Goal: Task Accomplishment & Management: Manage account settings

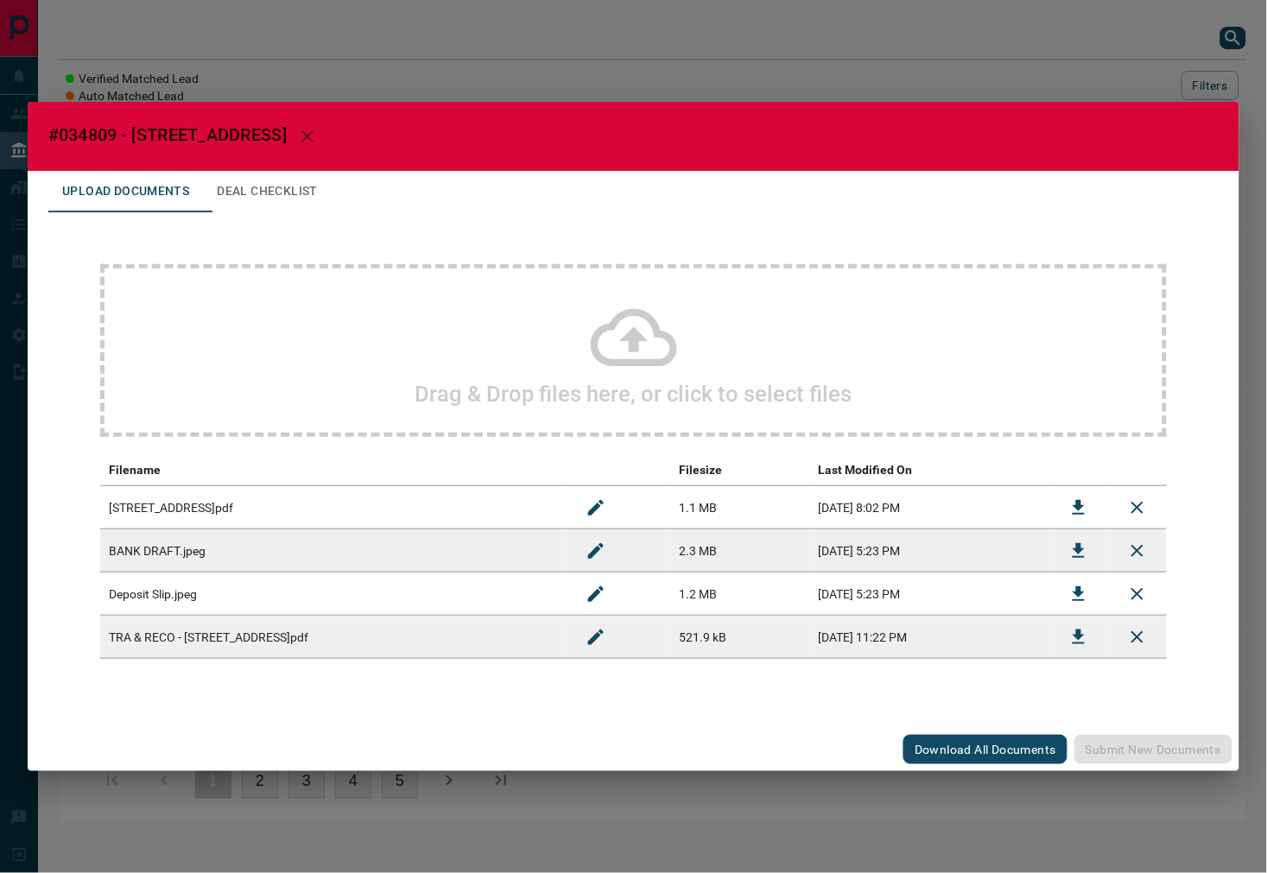
click at [99, 133] on span "#034809 - [STREET_ADDRESS]" at bounding box center [167, 134] width 238 height 21
copy span "034809"
click at [1074, 502] on icon "Download" at bounding box center [1078, 508] width 21 height 21
click at [1084, 557] on icon "Download" at bounding box center [1078, 551] width 21 height 21
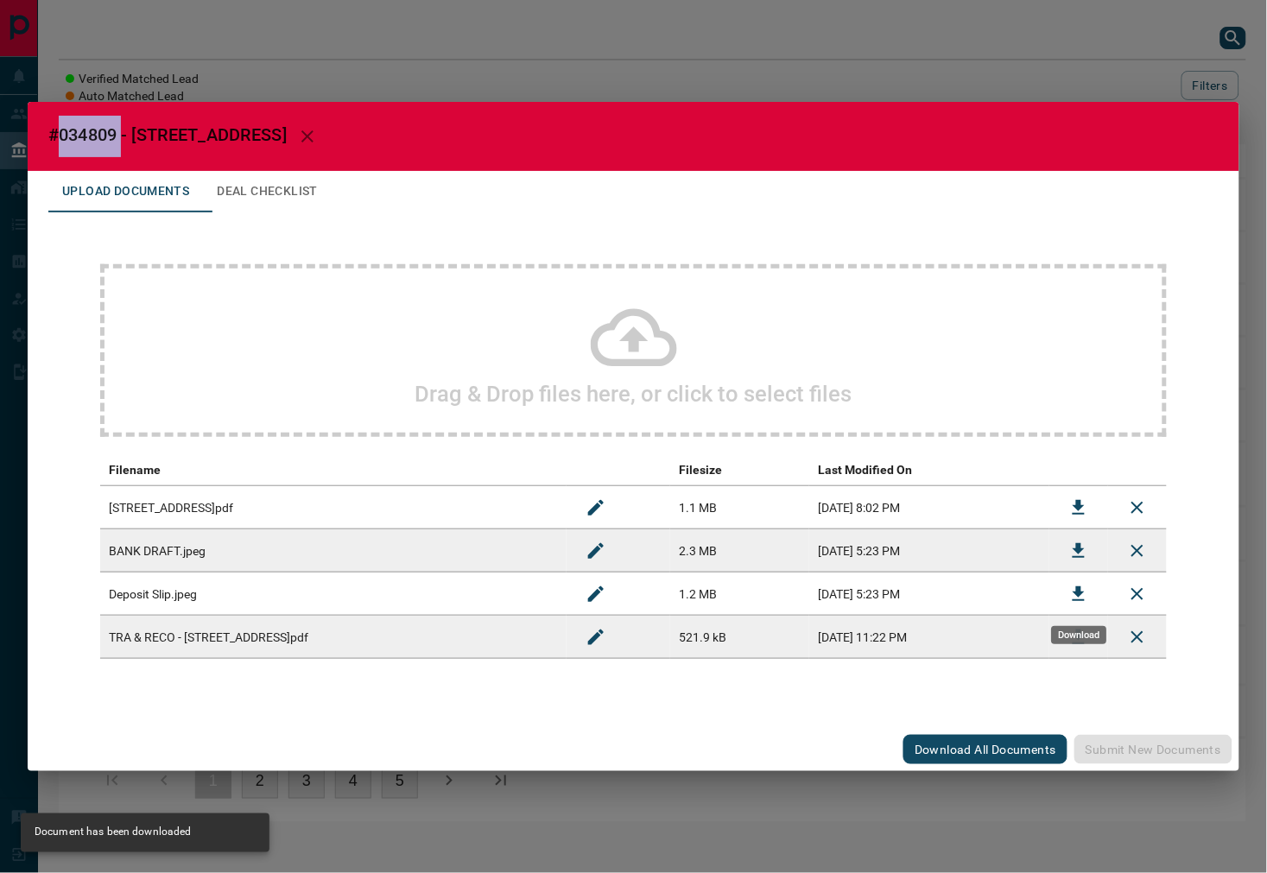
click at [1083, 599] on icon "Download" at bounding box center [1079, 594] width 12 height 15
click at [265, 178] on button "Deal Checklist" at bounding box center [267, 191] width 129 height 41
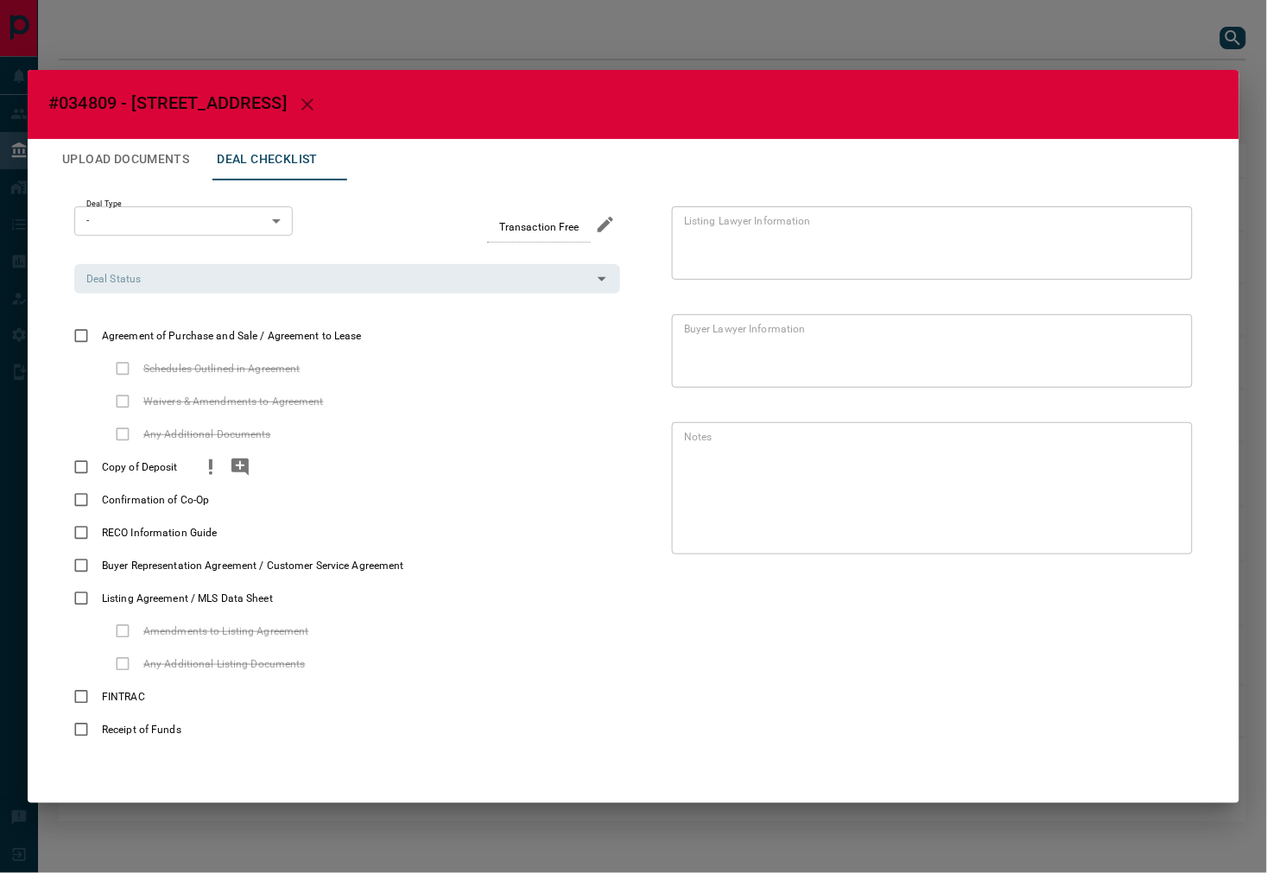
click at [194, 473] on div "Copy of Deposit" at bounding box center [347, 467] width 546 height 33
click at [203, 473] on icon "priority" at bounding box center [210, 467] width 21 height 21
click at [236, 471] on icon "add note" at bounding box center [239, 467] width 17 height 17
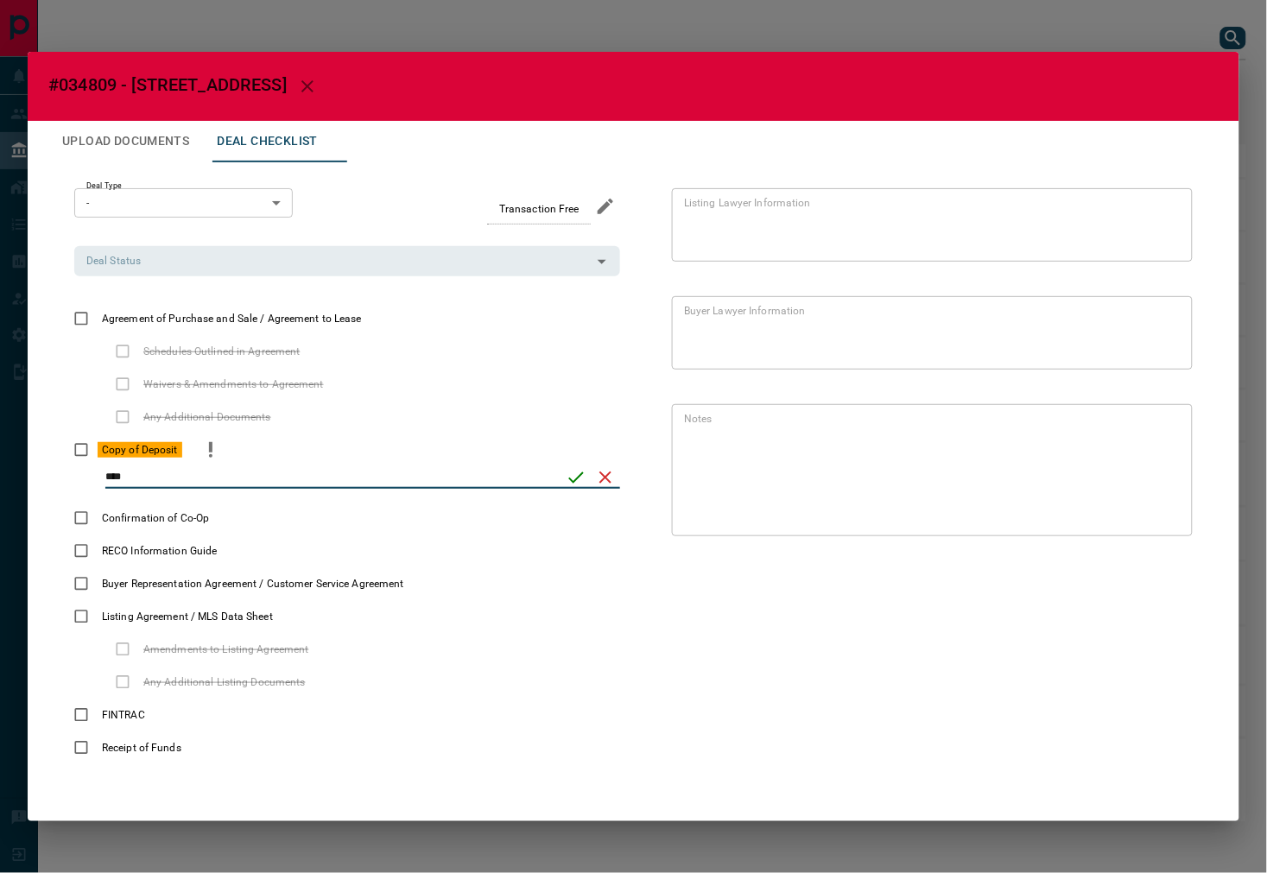
type input "****"
click at [573, 473] on icon "save" at bounding box center [576, 477] width 21 height 21
click at [162, 265] on input "Deal Status" at bounding box center [332, 260] width 507 height 19
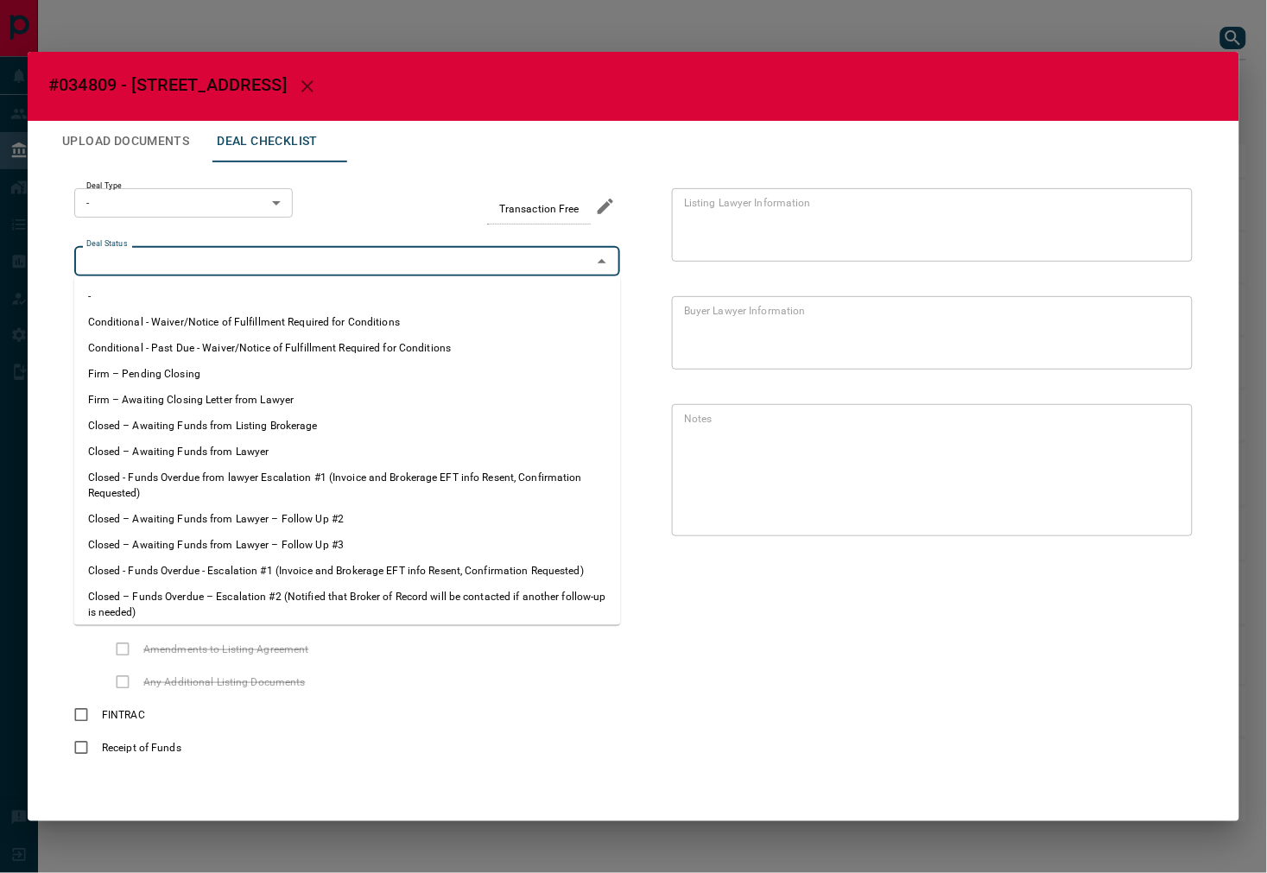
click at [180, 363] on li "Firm – Pending Closing" at bounding box center [347, 374] width 547 height 26
type input "**********"
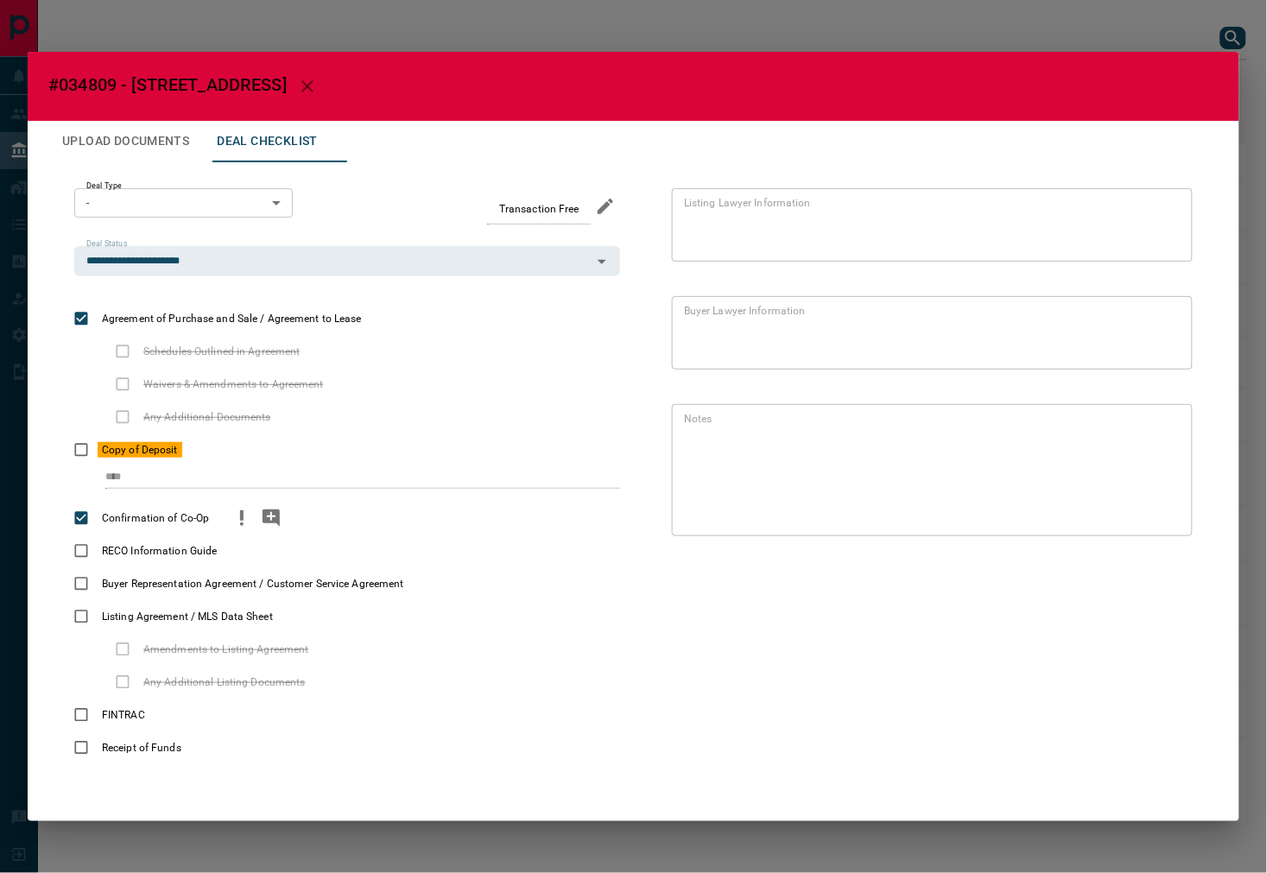
click at [235, 518] on icon "priority" at bounding box center [241, 518] width 21 height 21
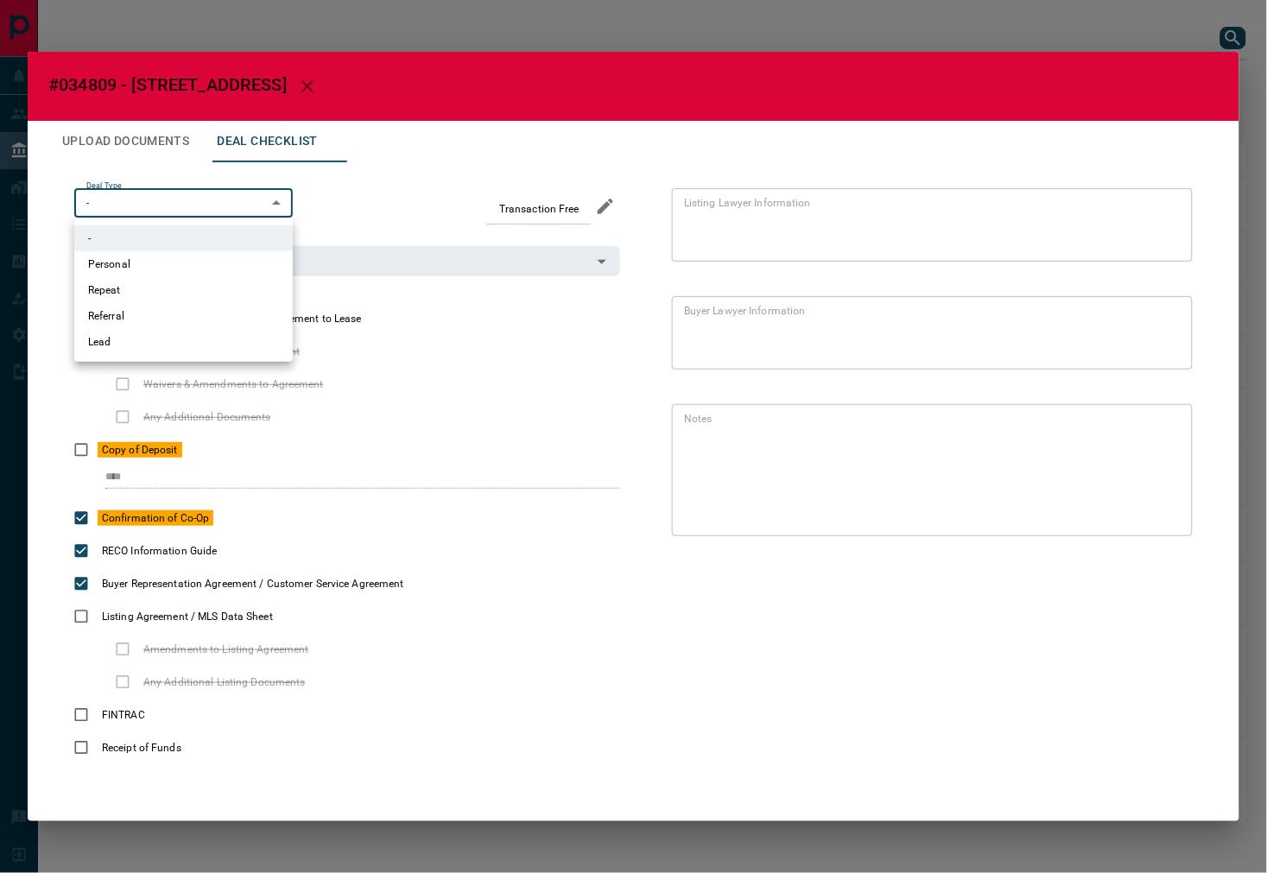
drag, startPoint x: 193, startPoint y: 205, endPoint x: 177, endPoint y: 238, distance: 36.3
click at [193, 209] on body "Lead Transfers Leads Deals Listings Campaigns Quota Rules Agent Quotas Admin Mo…" at bounding box center [633, 420] width 1267 height 840
click at [147, 260] on li "Personal" at bounding box center [183, 264] width 219 height 26
type input "*"
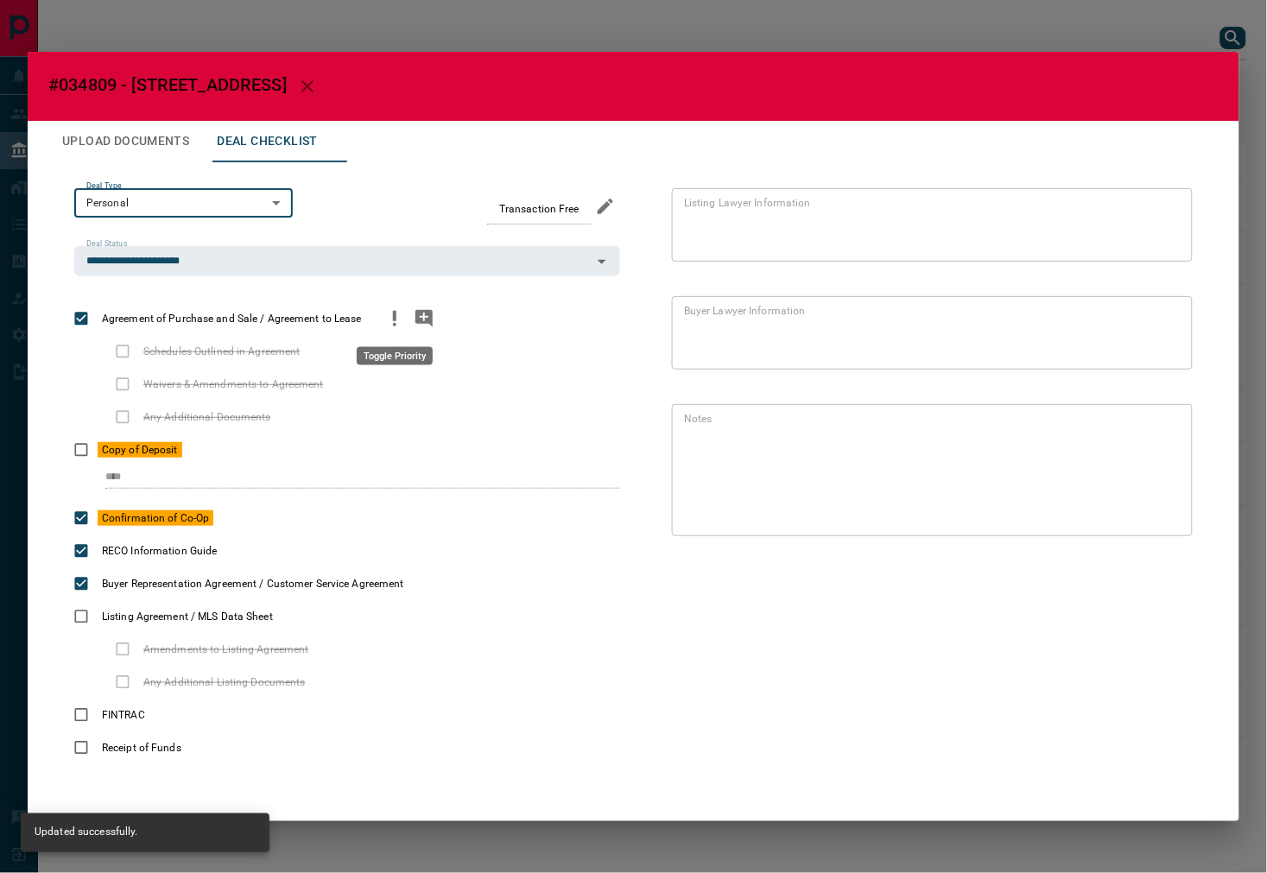
drag, startPoint x: 382, startPoint y: 316, endPoint x: 401, endPoint y: 323, distance: 20.2
click at [384, 317] on button "priority" at bounding box center [394, 318] width 29 height 33
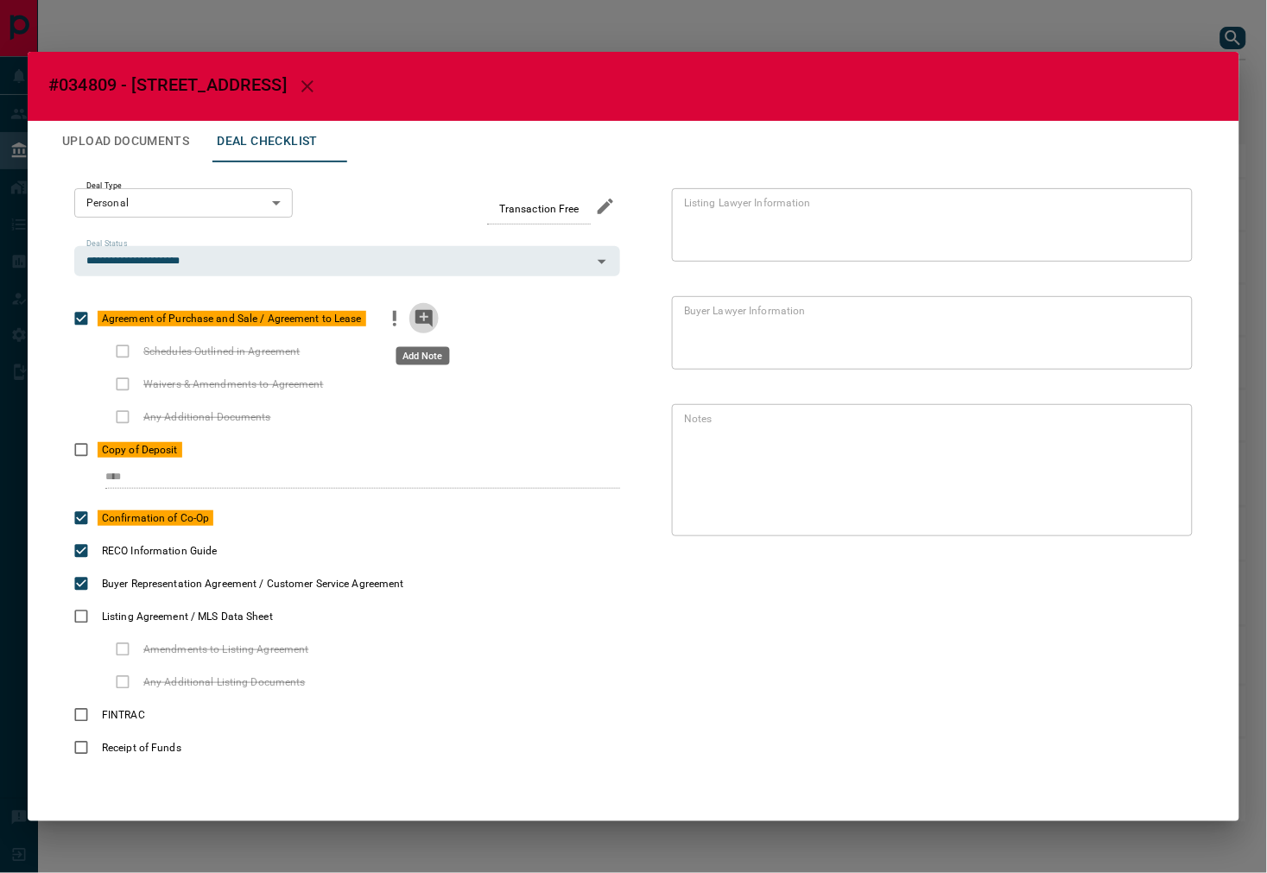
click at [414, 324] on icon "add note" at bounding box center [424, 318] width 21 height 21
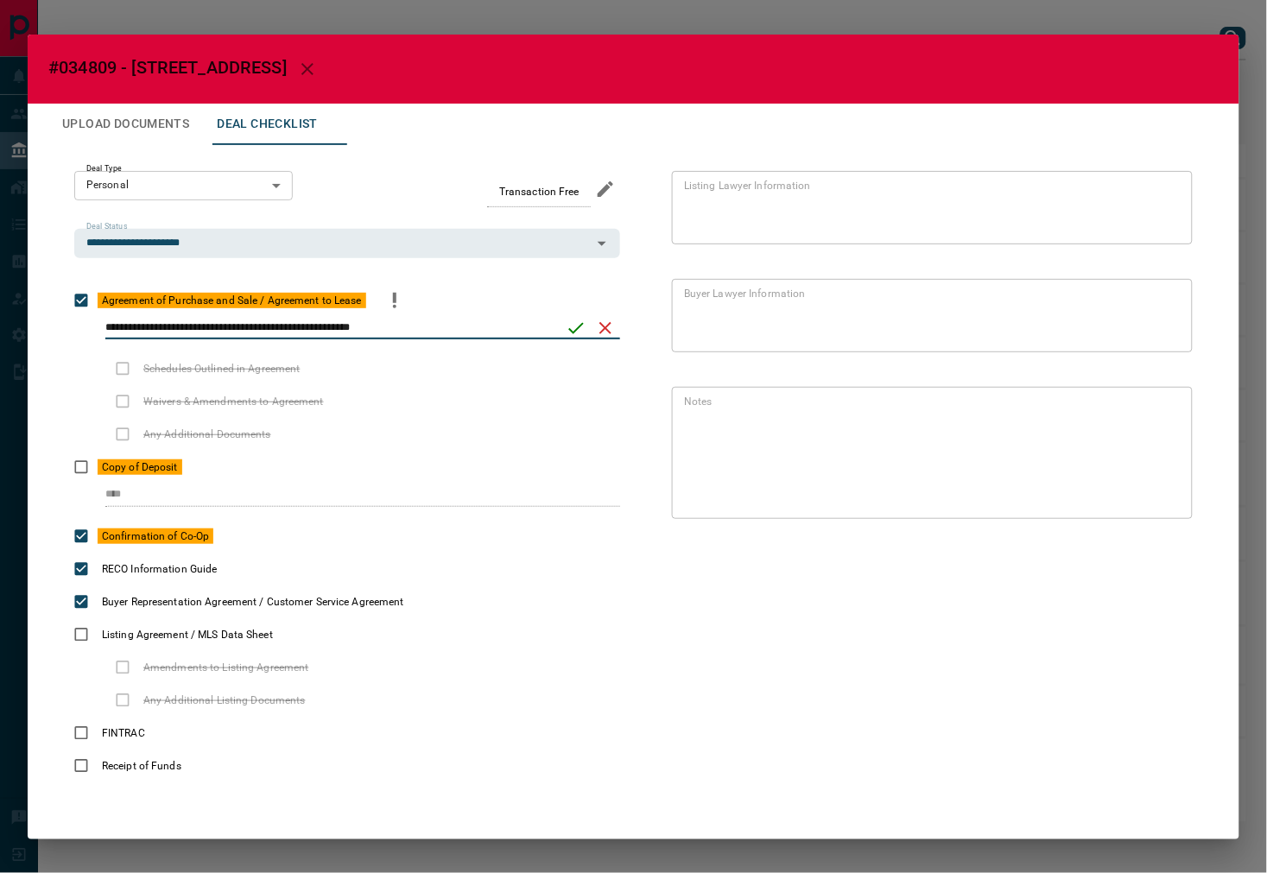
type input "**********"
click at [576, 333] on icon "save" at bounding box center [576, 328] width 21 height 21
click at [242, 536] on icon "priority" at bounding box center [241, 534] width 3 height 10
click at [150, 114] on button "Upload Documents" at bounding box center [125, 124] width 155 height 41
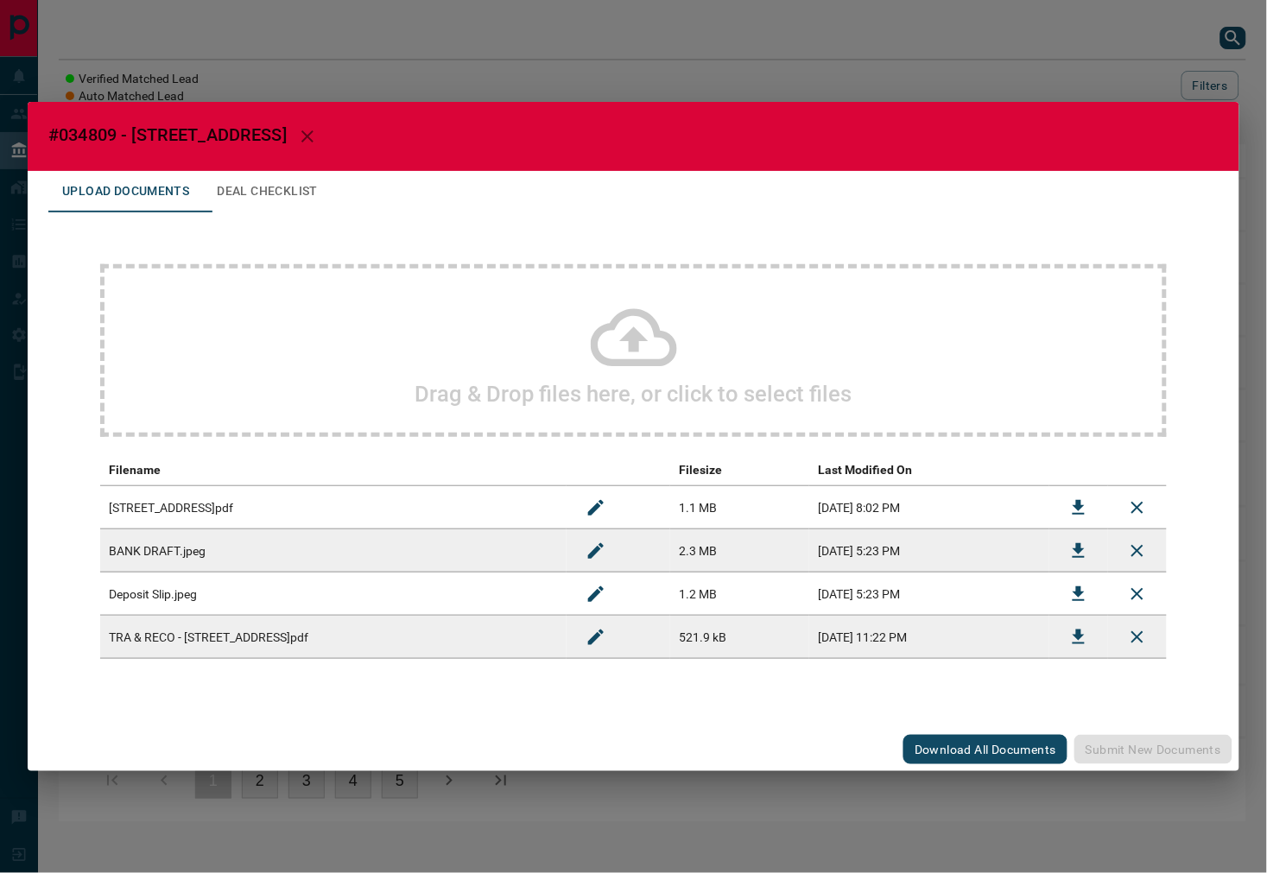
click at [1069, 646] on icon "Download" at bounding box center [1078, 637] width 21 height 21
click at [300, 187] on button "Deal Checklist" at bounding box center [267, 191] width 129 height 41
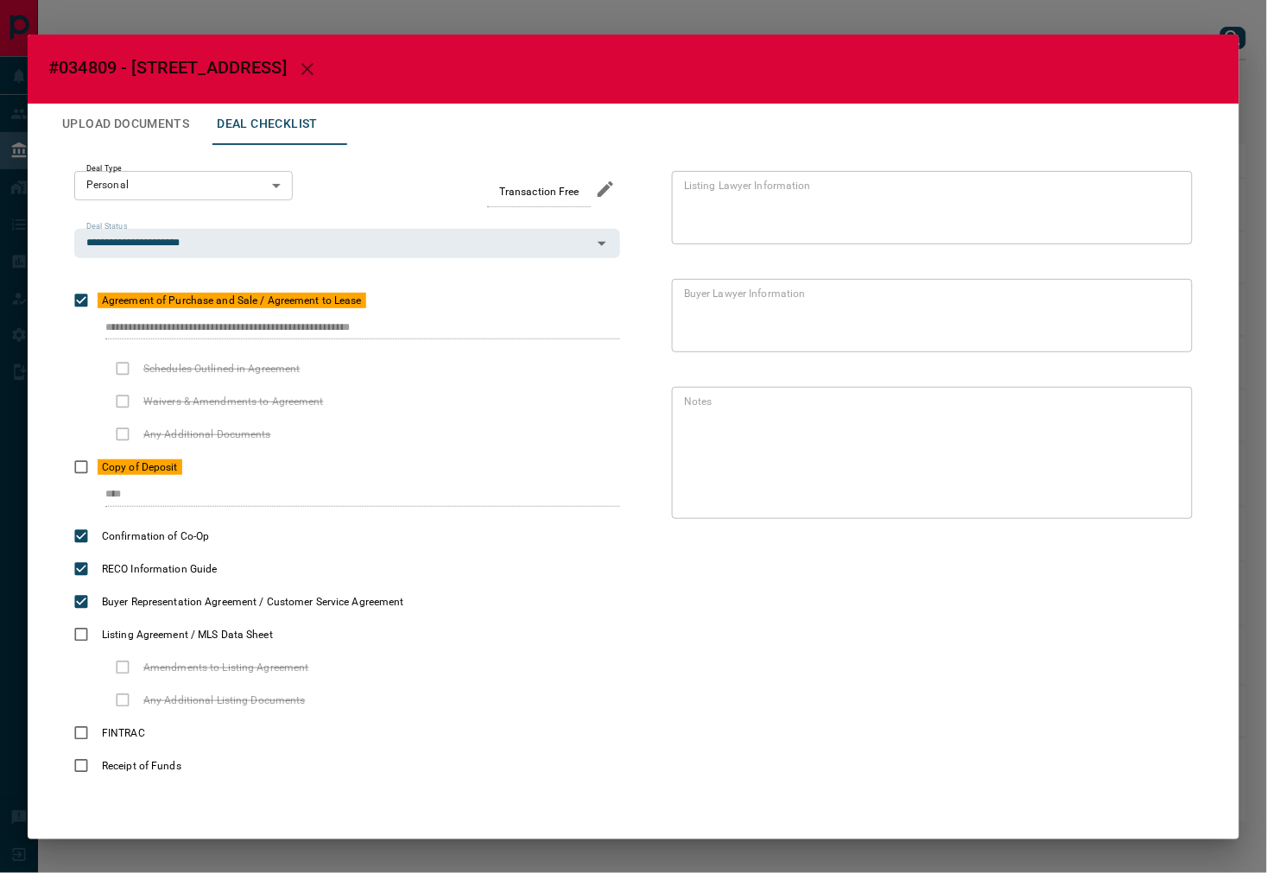
click at [105, 67] on span "#034809 - [STREET_ADDRESS]" at bounding box center [167, 67] width 238 height 21
copy span "034809"
click at [125, 130] on button "Upload Documents" at bounding box center [125, 124] width 155 height 41
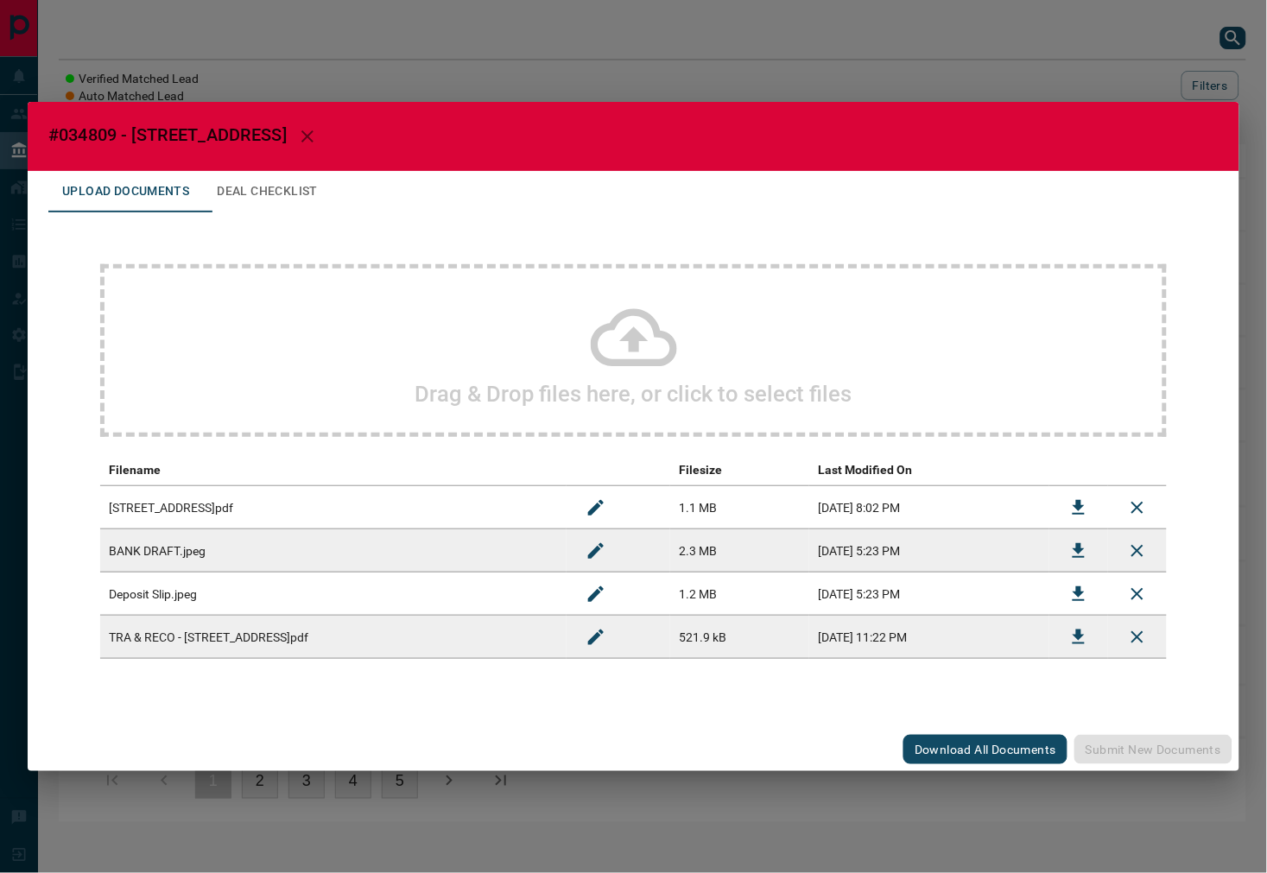
click at [528, 354] on div "Drag & Drop files here, or click to select files" at bounding box center [633, 350] width 1067 height 173
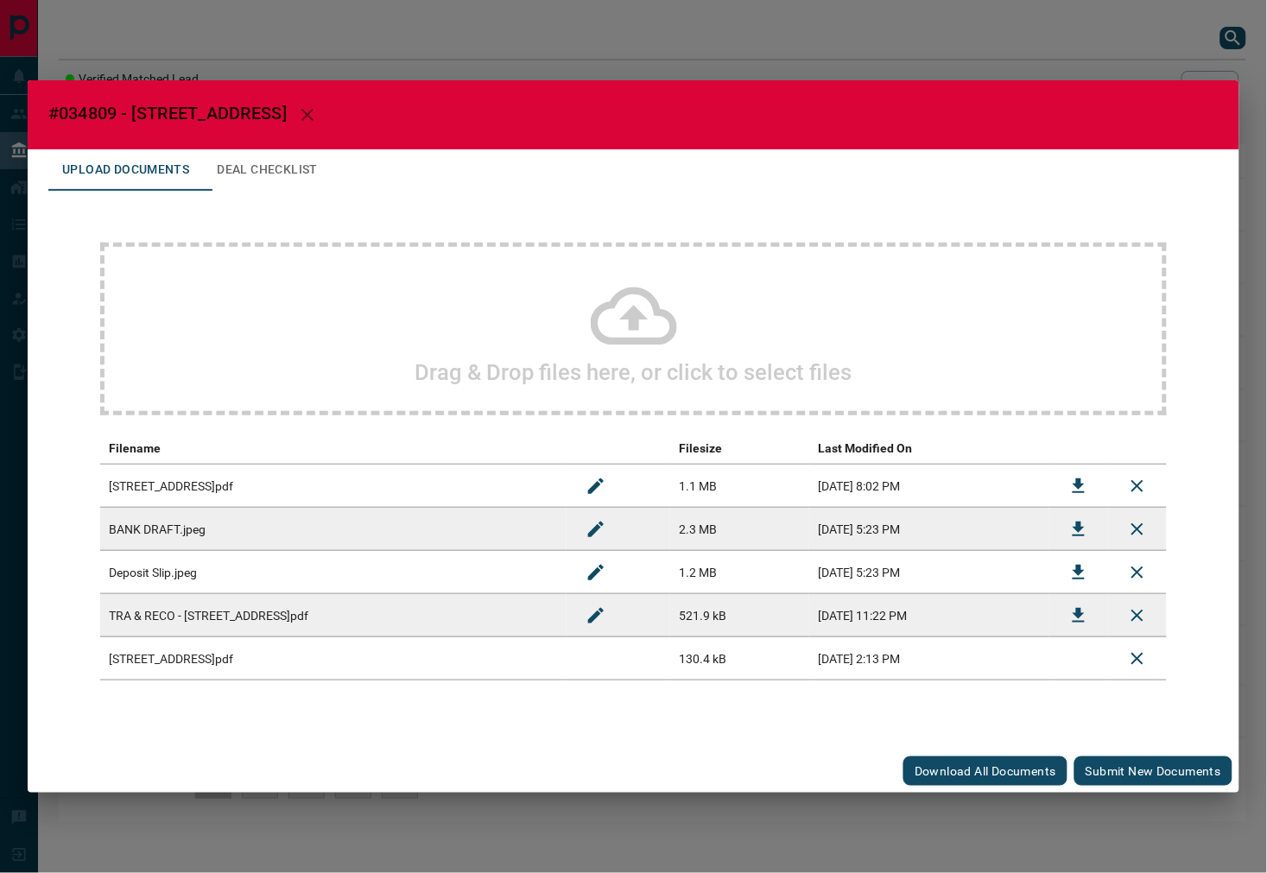
click at [1129, 764] on button "Submit new documents" at bounding box center [1154, 771] width 158 height 29
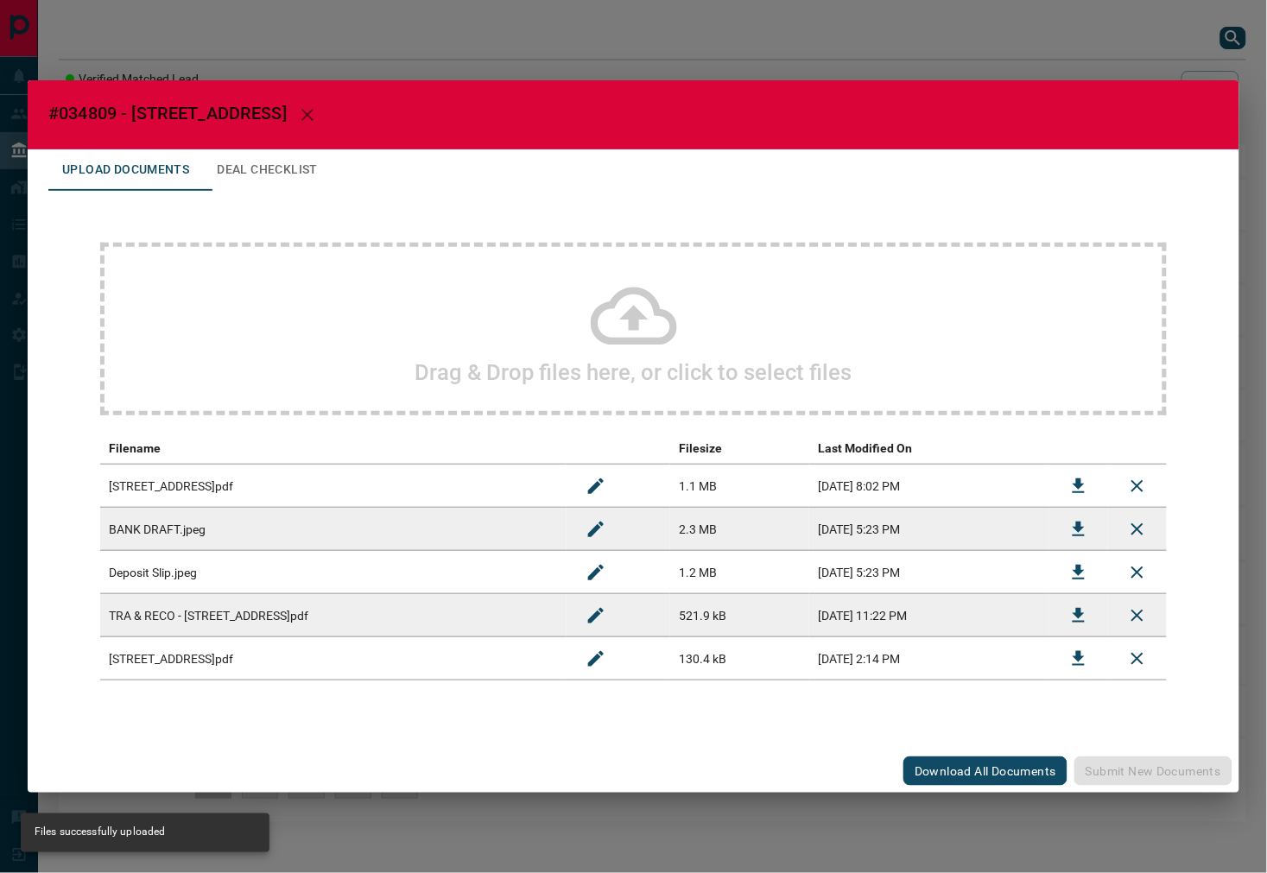
click at [290, 161] on button "Deal Checklist" at bounding box center [267, 169] width 129 height 41
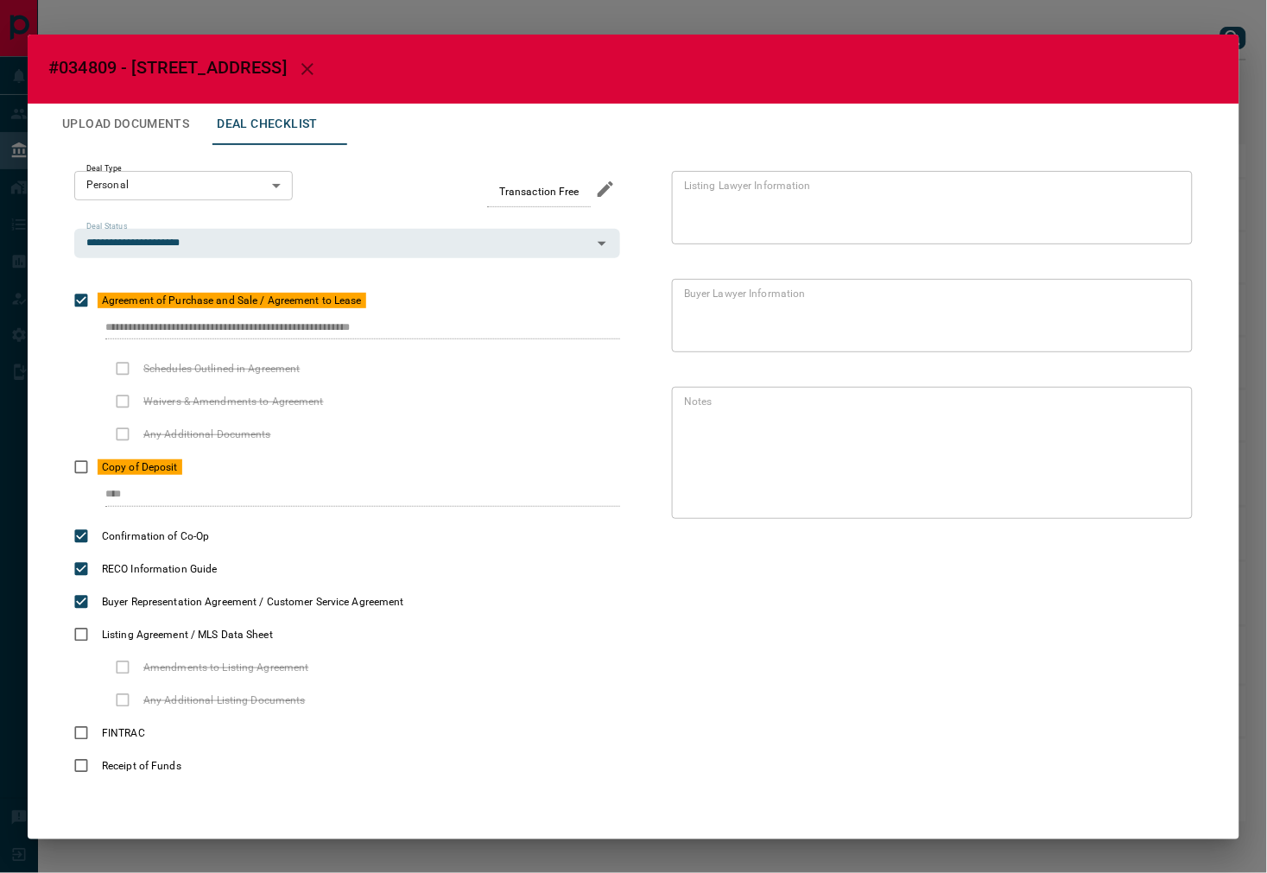
click at [498, 334] on div "**********" at bounding box center [347, 334] width 546 height 35
